Goal: Navigation & Orientation: Find specific page/section

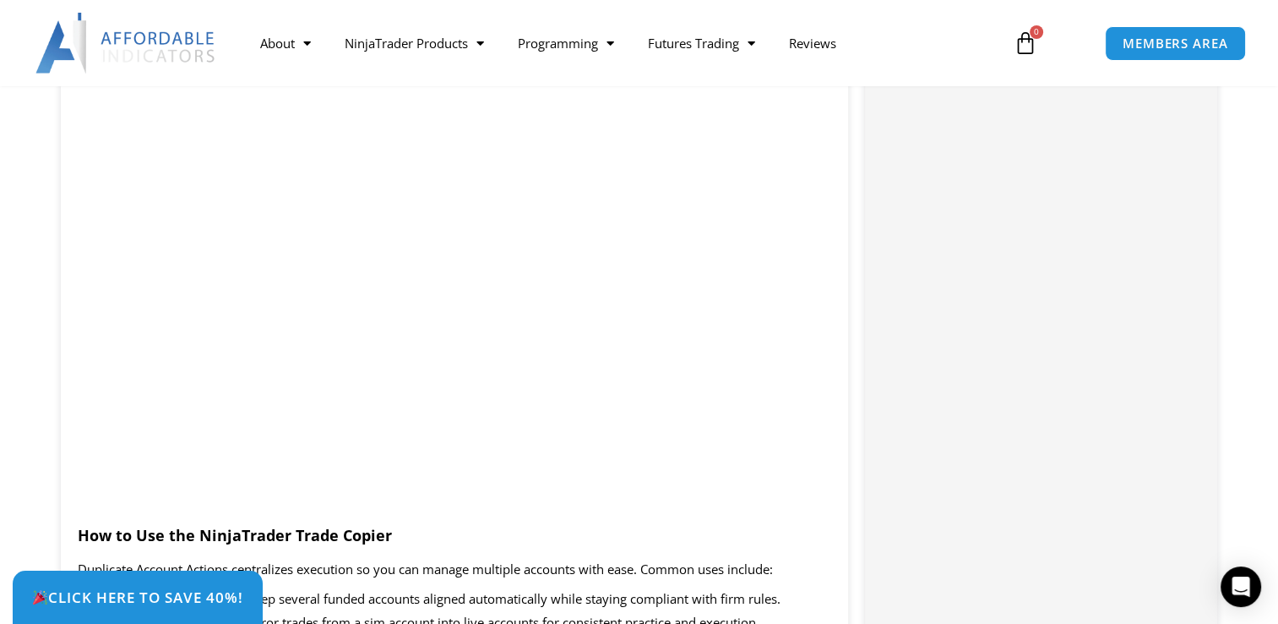
scroll to position [1690, 0]
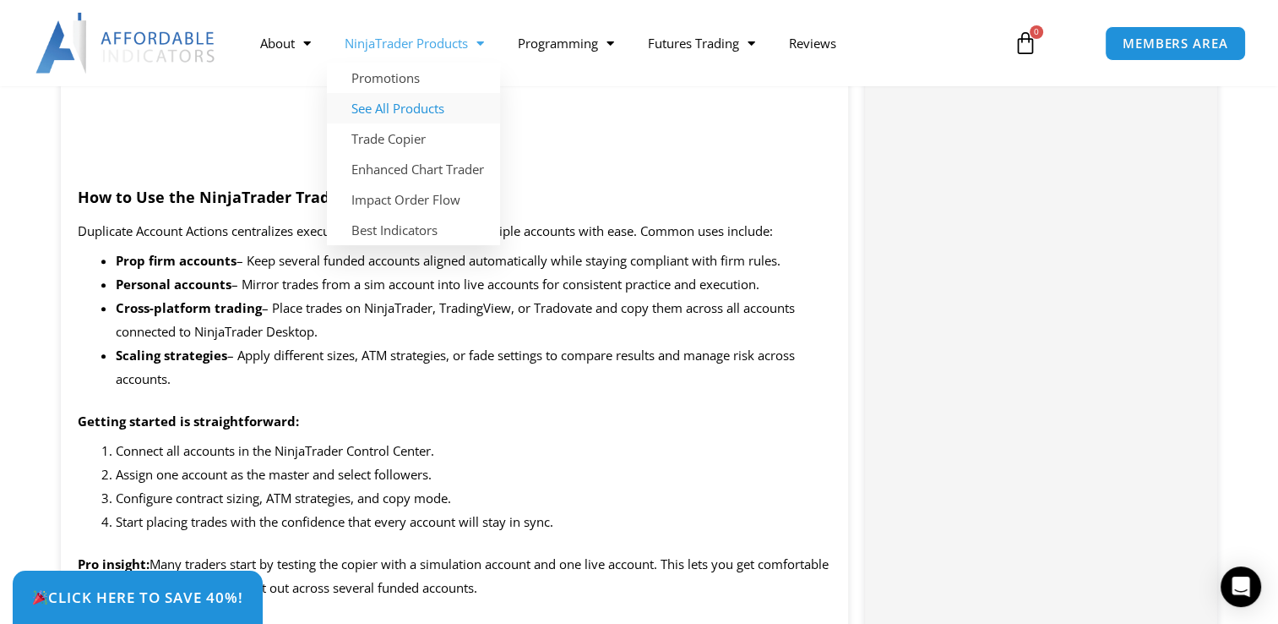
click at [416, 113] on link "See All Products" at bounding box center [413, 108] width 173 height 30
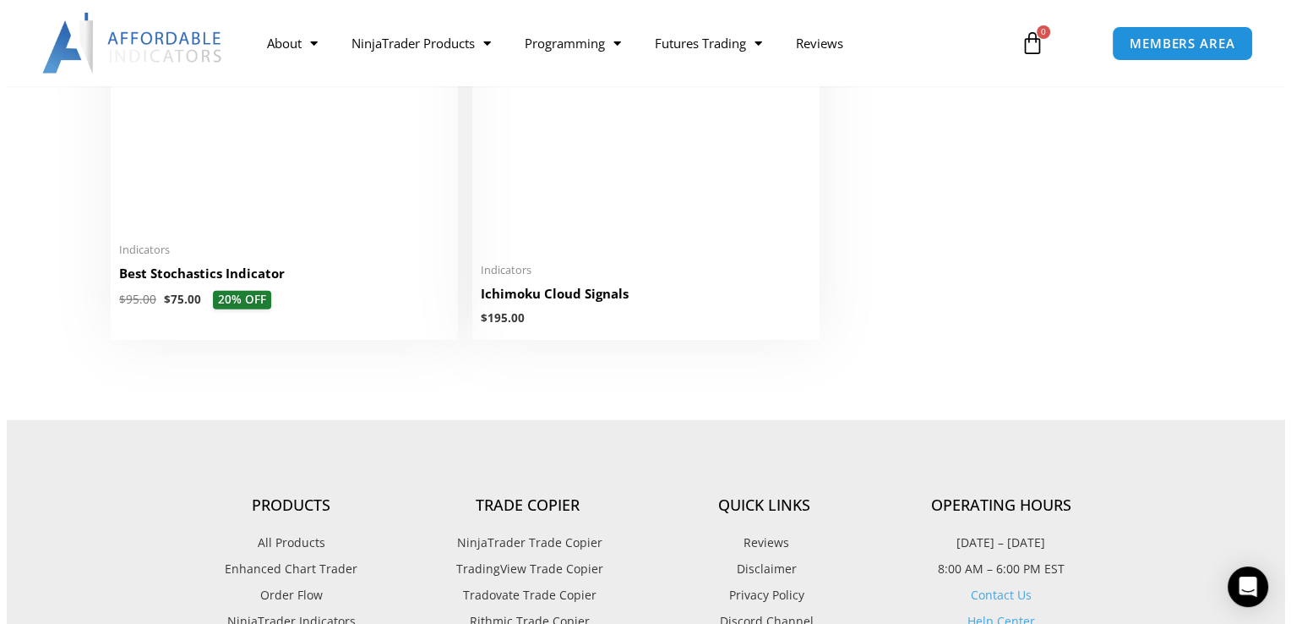
scroll to position [4140, 0]
